Goal: Information Seeking & Learning: Learn about a topic

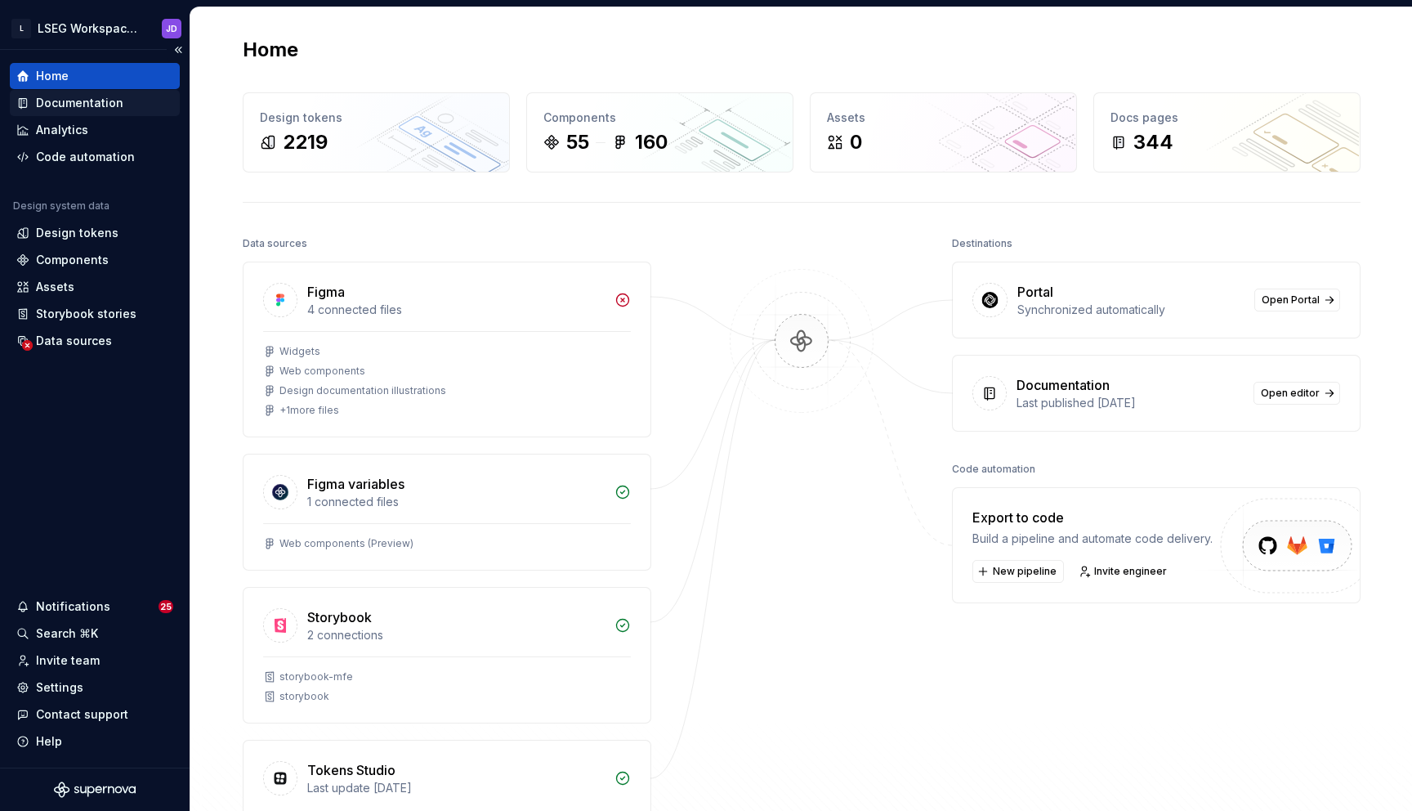
click at [64, 100] on div "Documentation" at bounding box center [79, 103] width 87 height 16
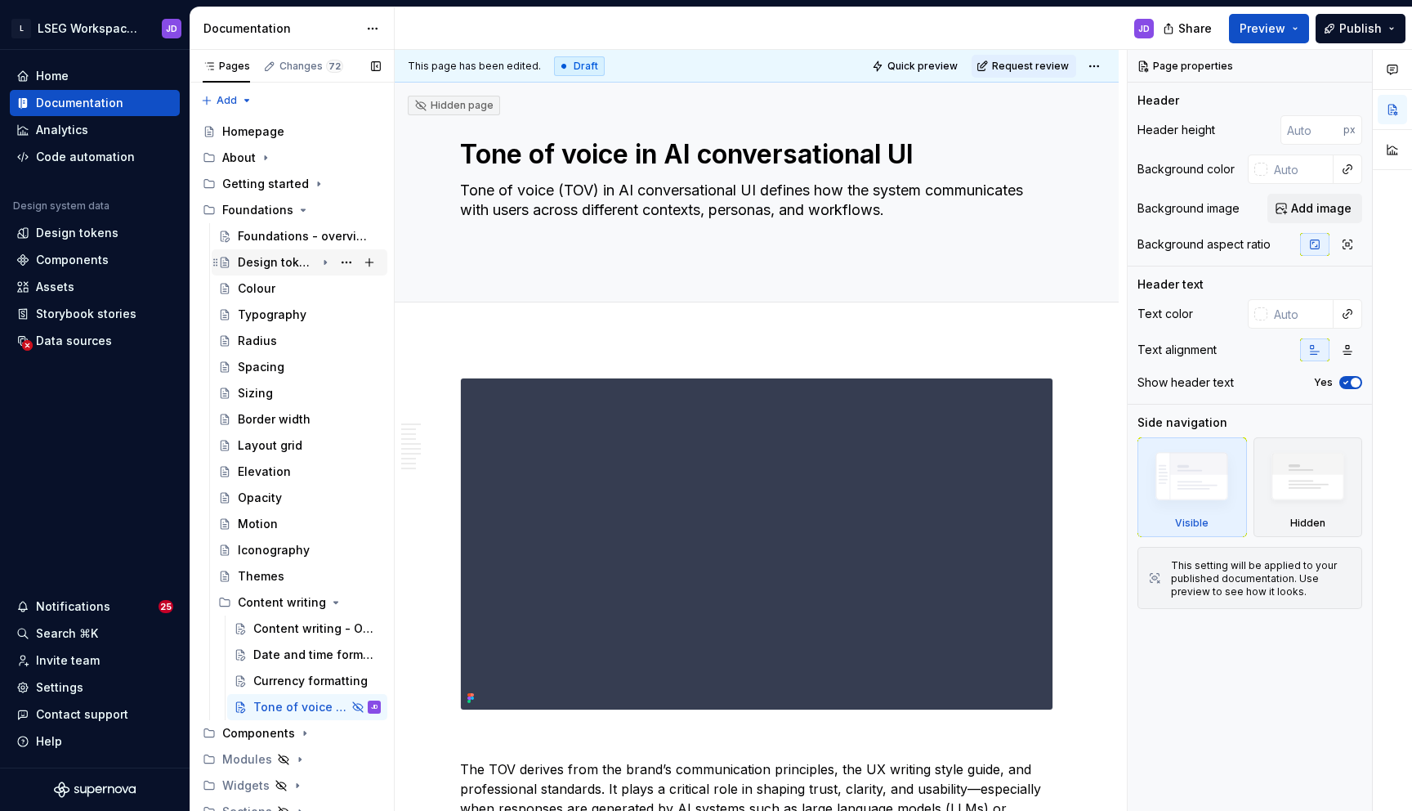
click at [321, 265] on icon "Page tree" at bounding box center [325, 262] width 13 height 13
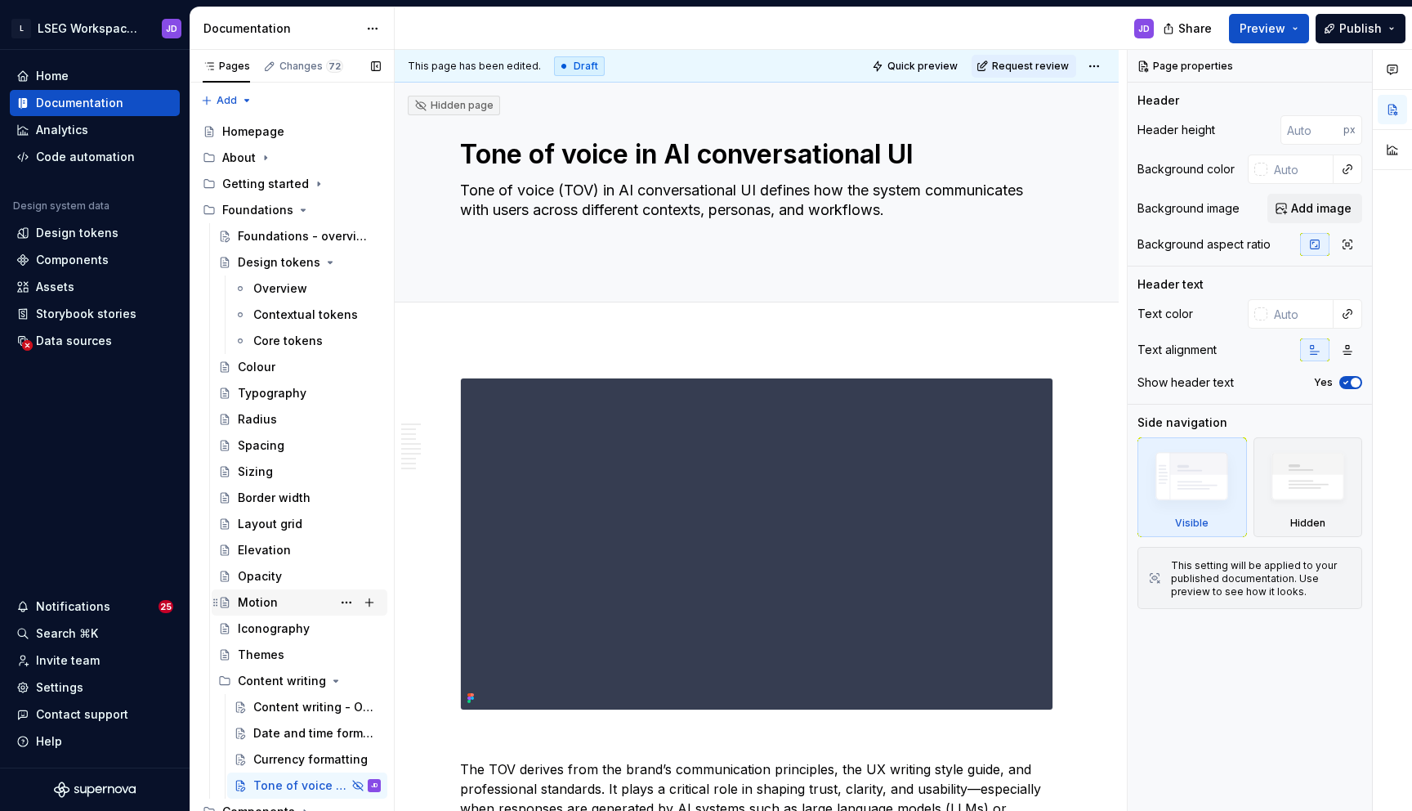
click at [285, 596] on div "Motion" at bounding box center [309, 602] width 143 height 23
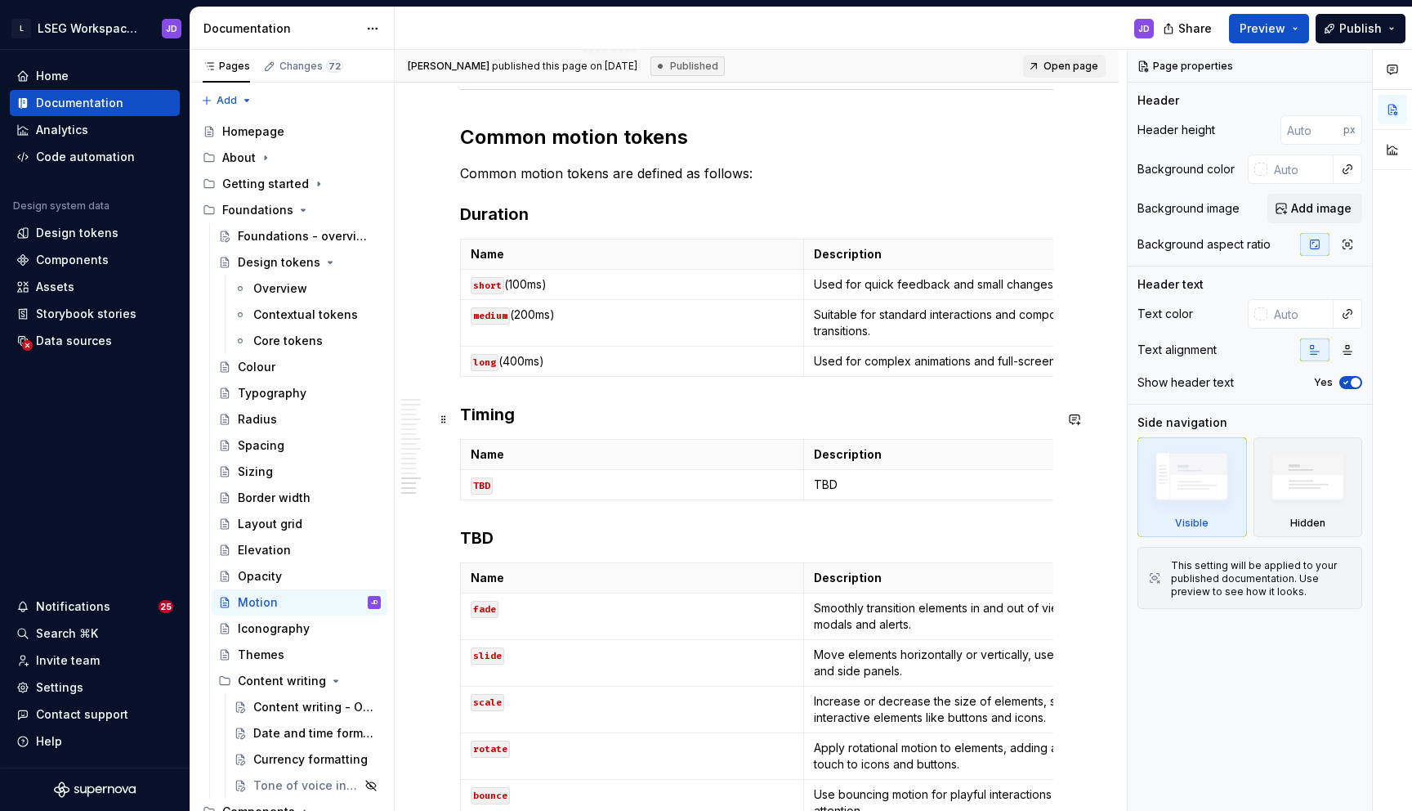
scroll to position [4902, 0]
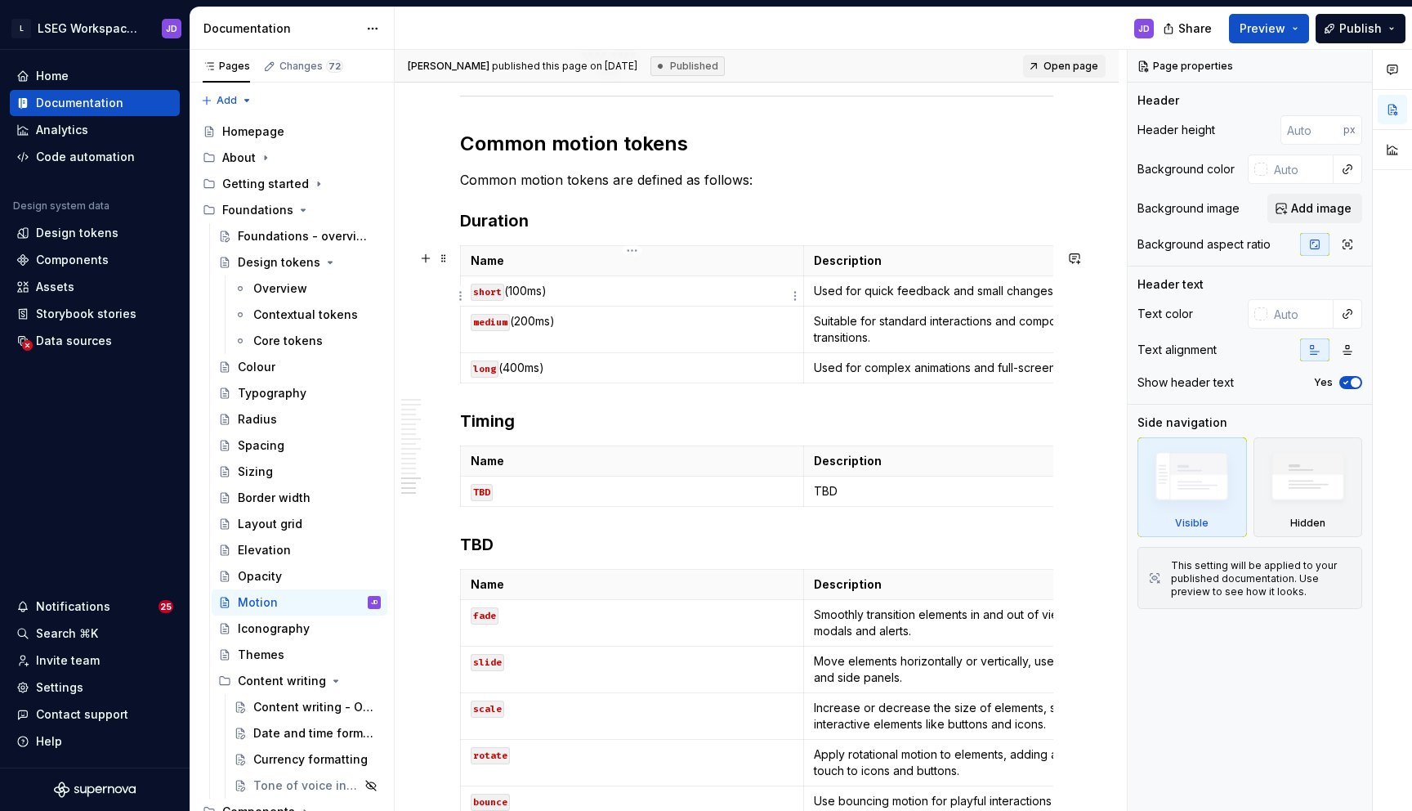
click at [585, 293] on p "short (100ms)" at bounding box center [632, 291] width 323 height 16
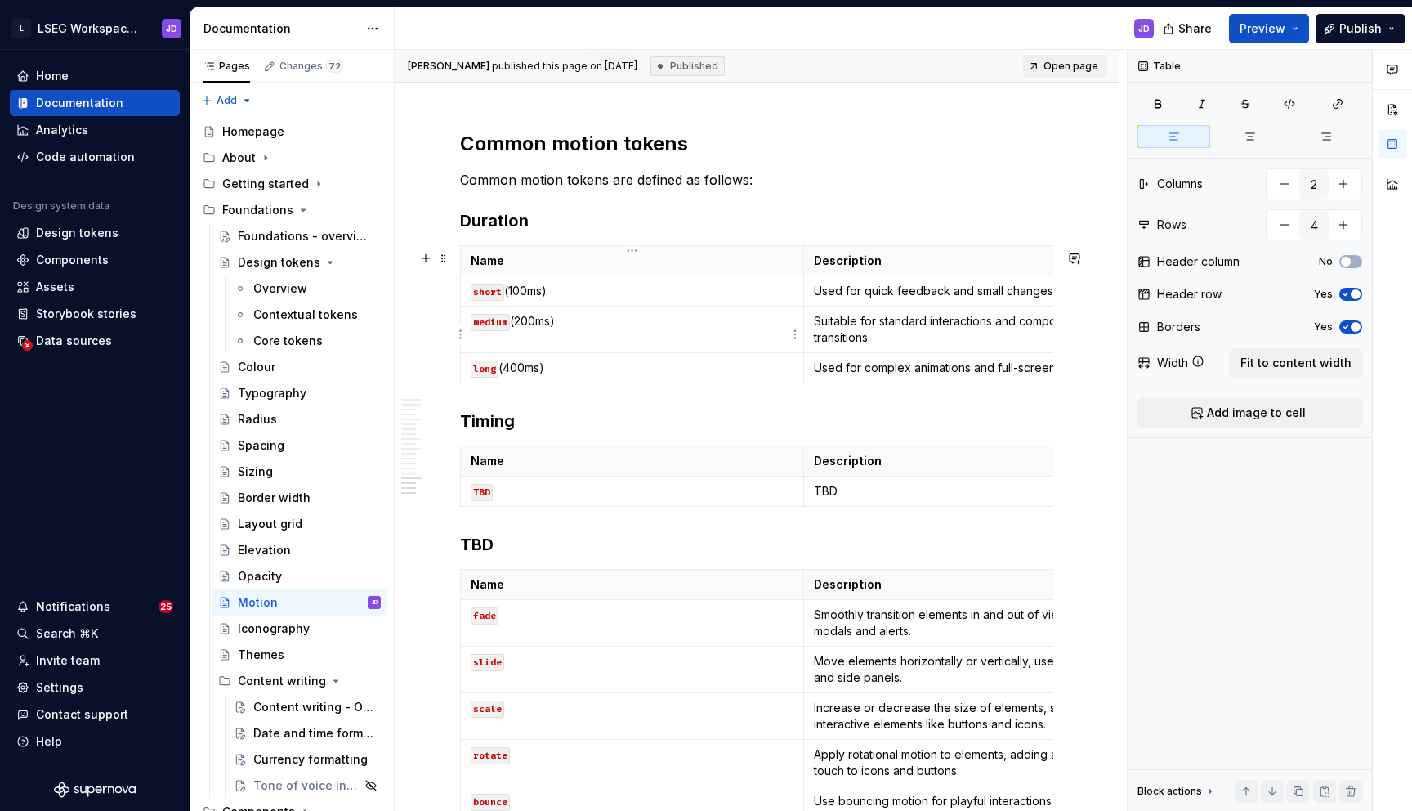
click at [596, 327] on p "medium (200ms)" at bounding box center [632, 321] width 323 height 16
click at [597, 372] on p "long (400ms)" at bounding box center [632, 368] width 323 height 16
type textarea "*"
